Goal: Check status: Check status

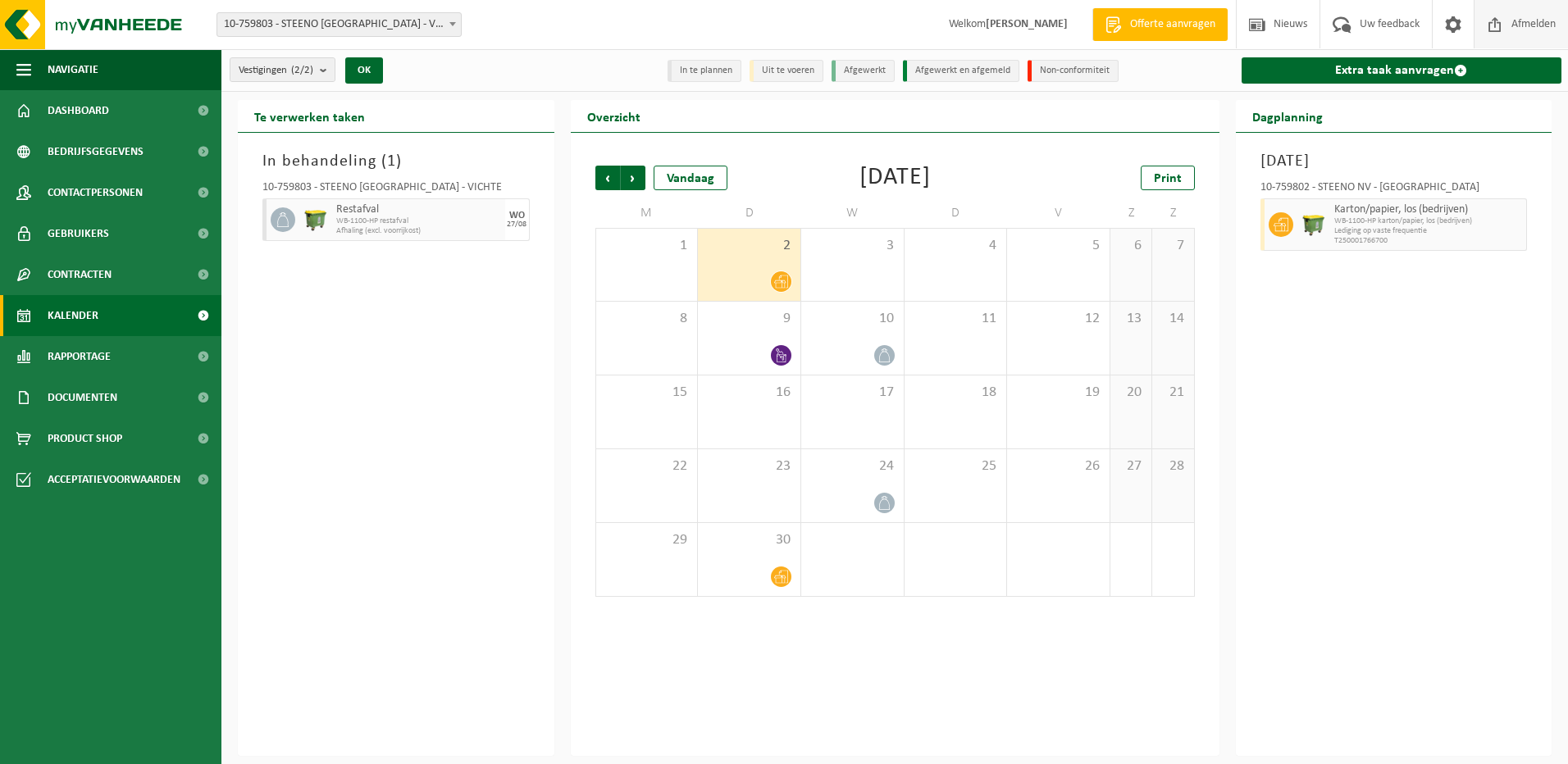
click at [1514, 28] on span "Afmelden" at bounding box center [1533, 24] width 52 height 48
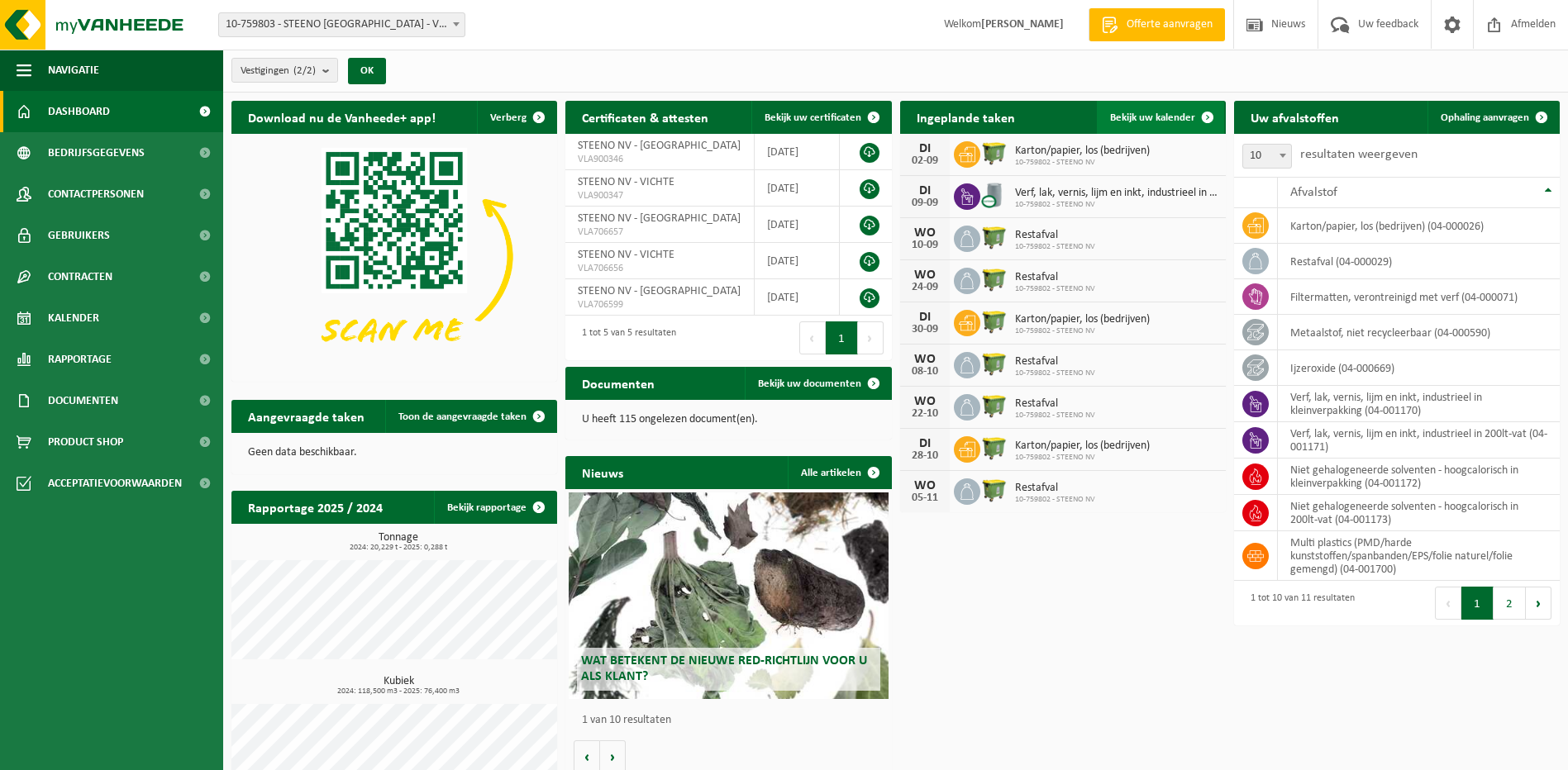
click at [1153, 120] on span "Bekijk uw kalender" at bounding box center [1152, 118] width 85 height 11
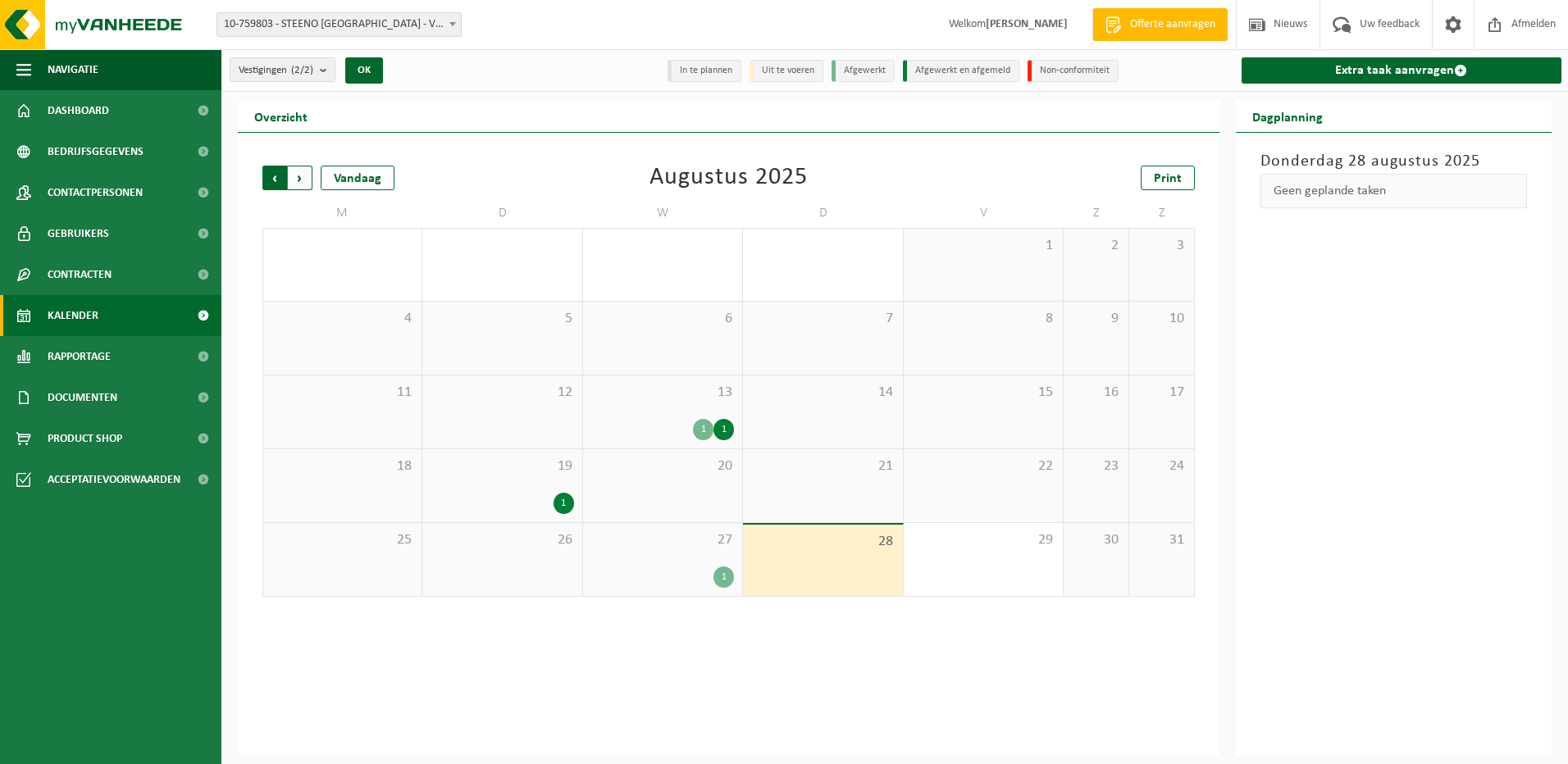
click at [304, 172] on span "Volgende" at bounding box center [300, 178] width 25 height 25
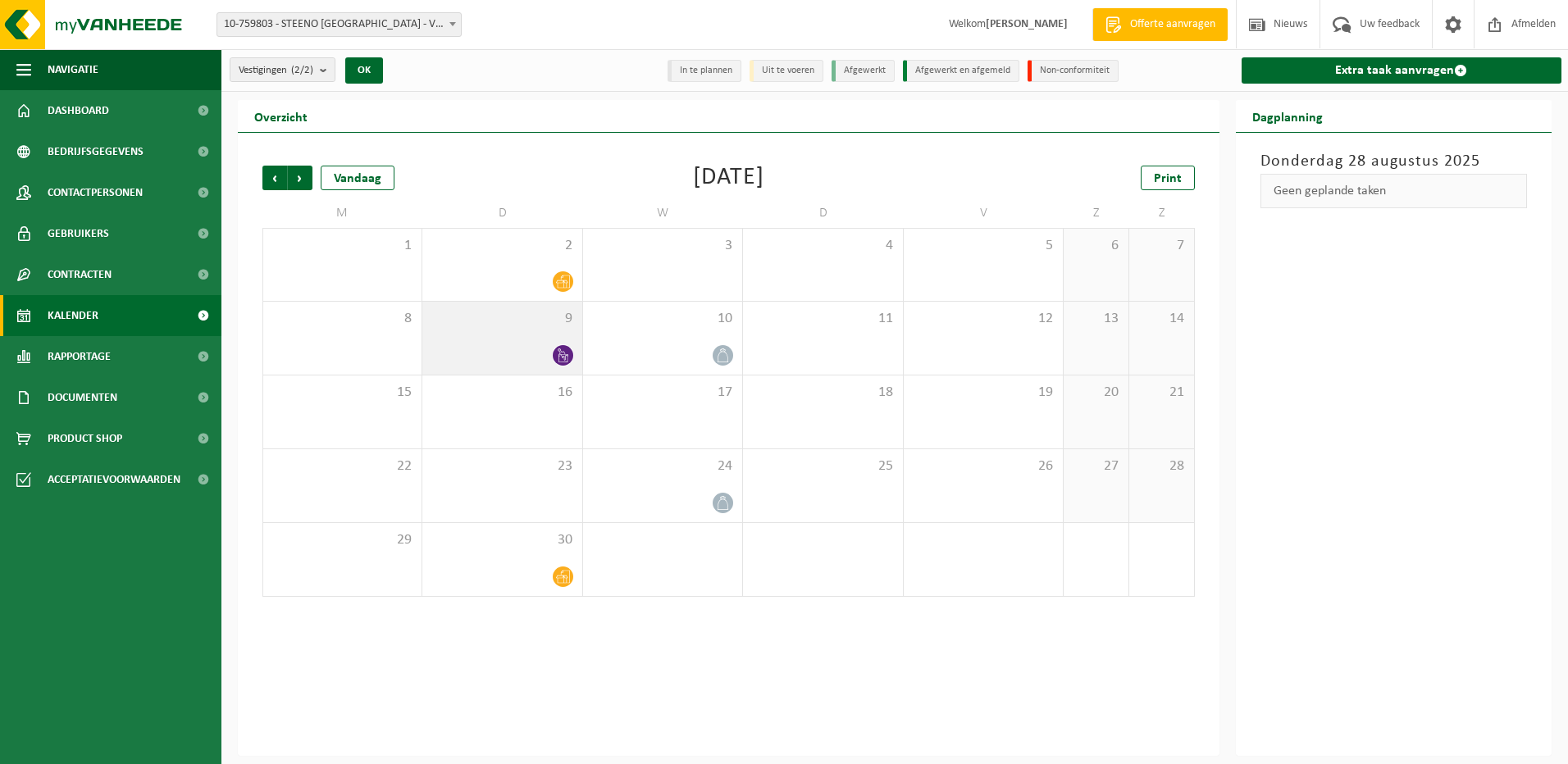
click at [527, 346] on div at bounding box center [502, 356] width 143 height 22
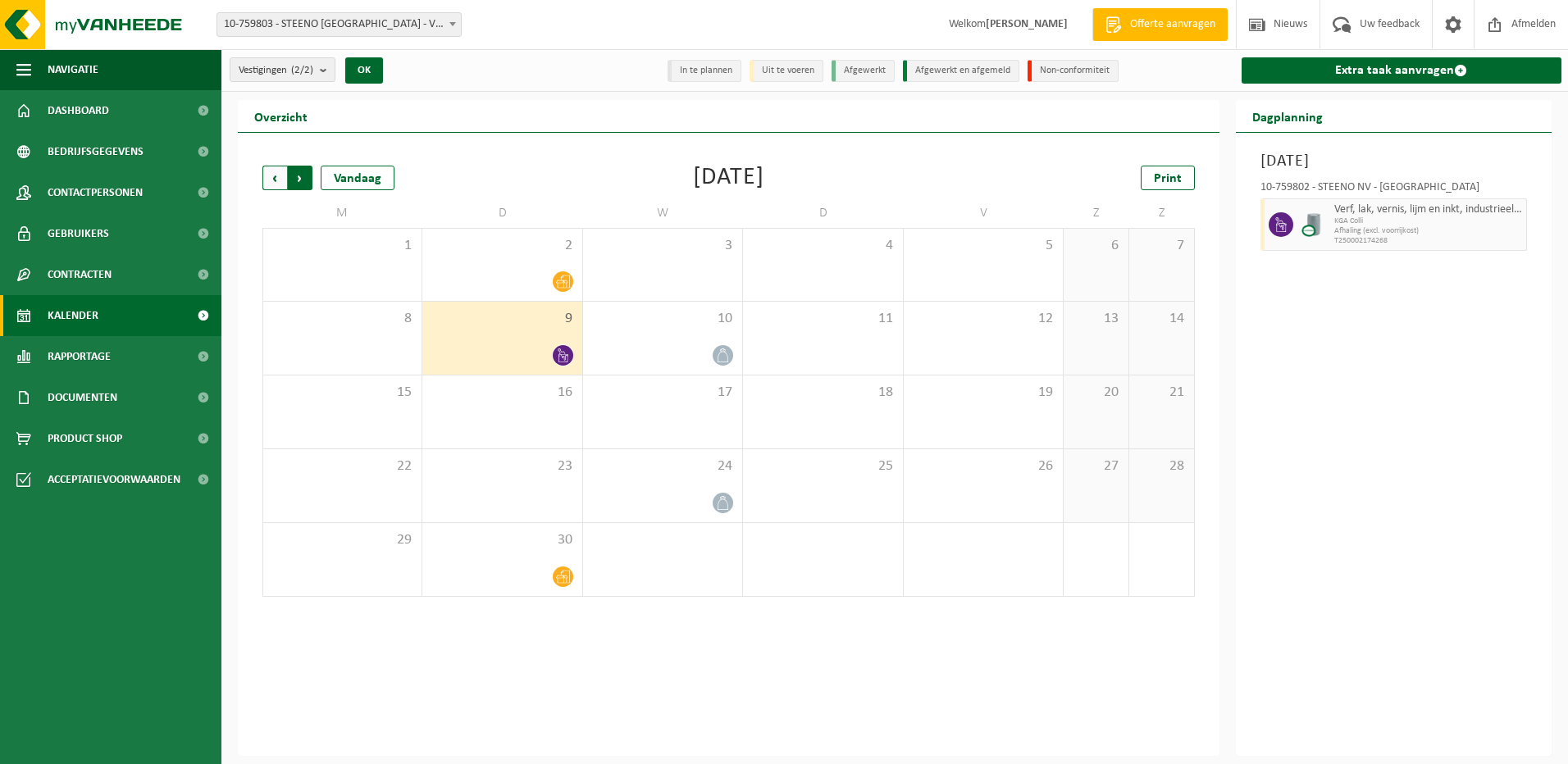
click at [280, 181] on span "Vorige" at bounding box center [274, 178] width 25 height 25
